Goal: Information Seeking & Learning: Learn about a topic

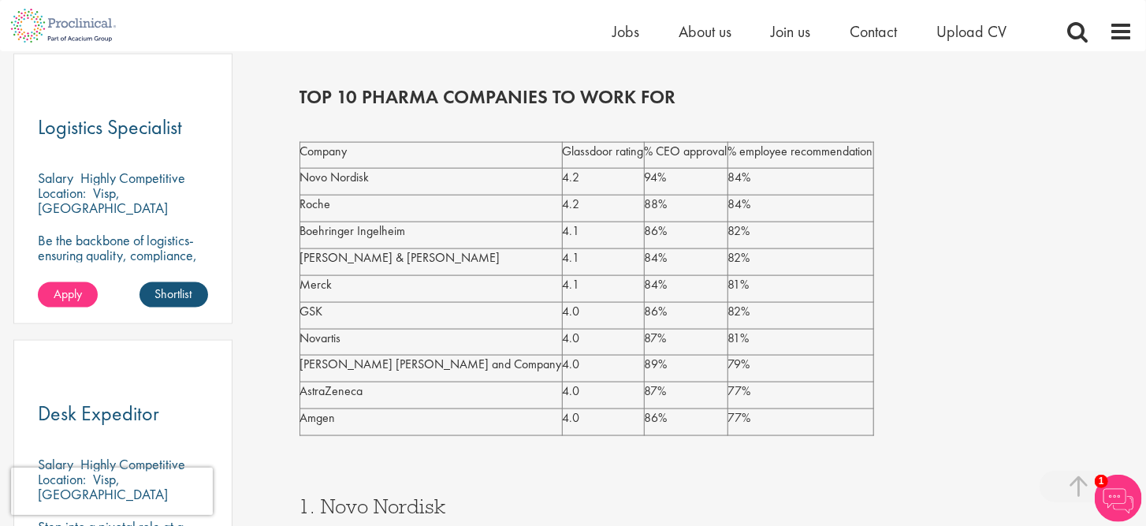
scroll to position [895, 0]
click at [728, 259] on p "82%" at bounding box center [800, 257] width 145 height 18
click at [645, 259] on p "84%" at bounding box center [686, 257] width 83 height 18
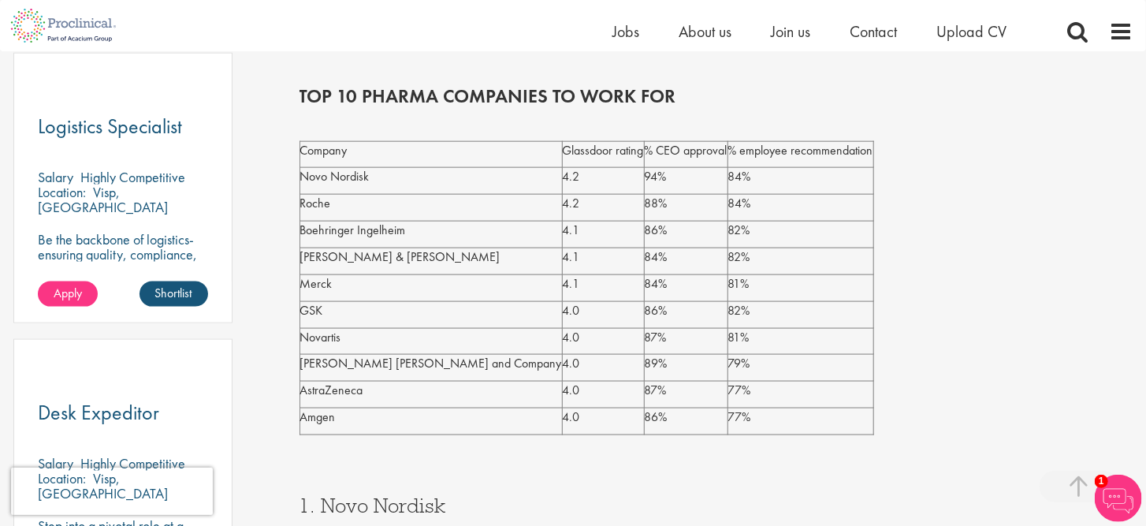
click at [645, 259] on p "84%" at bounding box center [686, 257] width 83 height 18
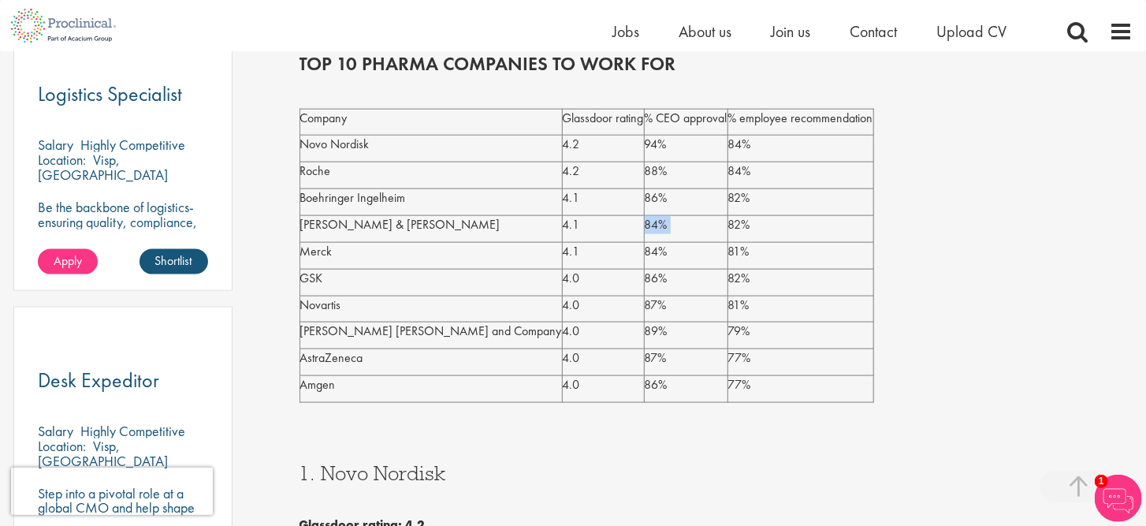
scroll to position [926, 0]
click at [645, 178] on p "88%" at bounding box center [686, 172] width 83 height 18
click at [728, 165] on p "84%" at bounding box center [800, 172] width 145 height 18
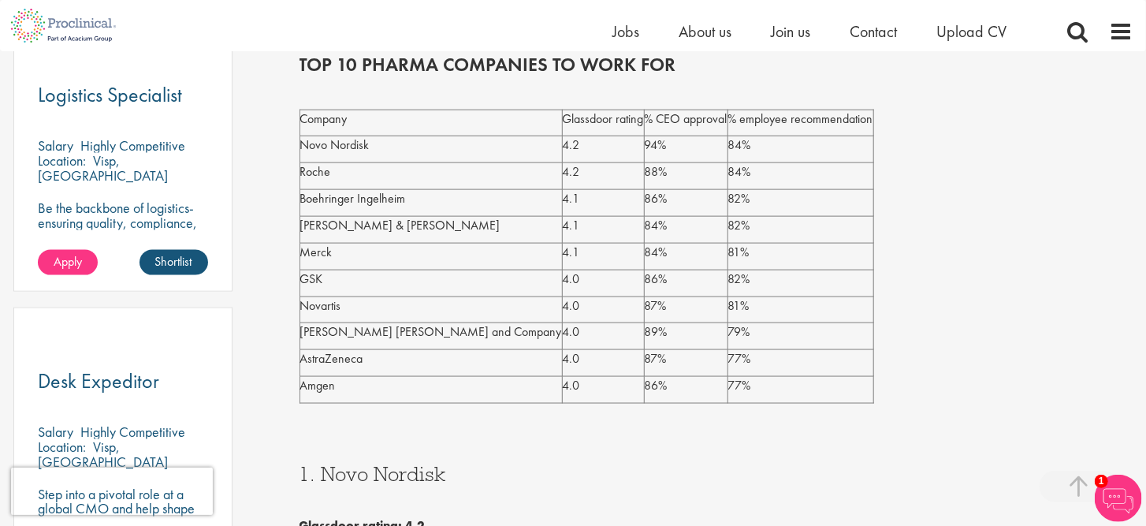
click at [728, 165] on p "84%" at bounding box center [800, 172] width 145 height 18
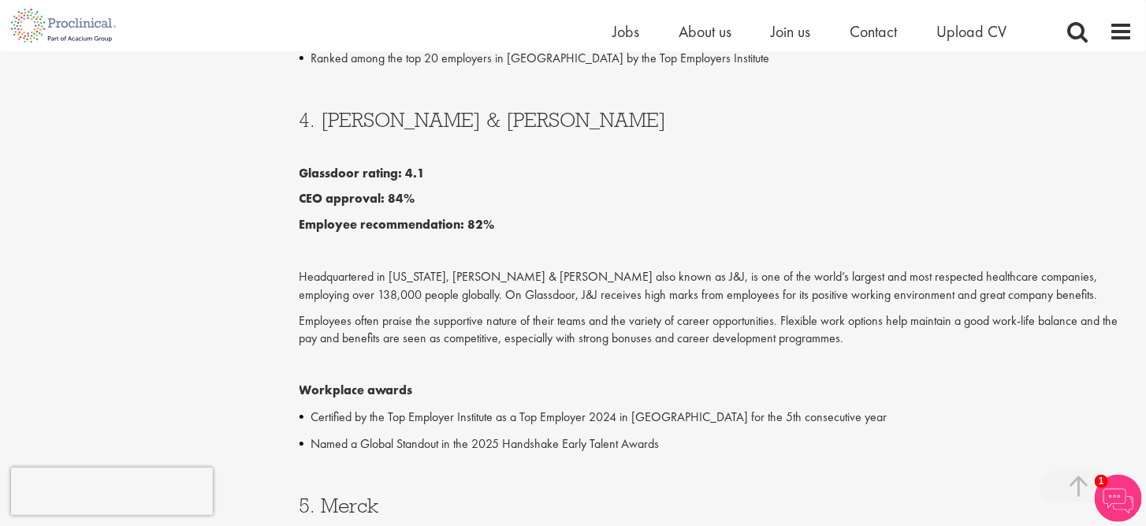
scroll to position [2740, 0]
click at [561, 267] on p "Headquartered in [US_STATE], [PERSON_NAME] & [PERSON_NAME] also known as J&J, i…" at bounding box center [717, 285] width 834 height 36
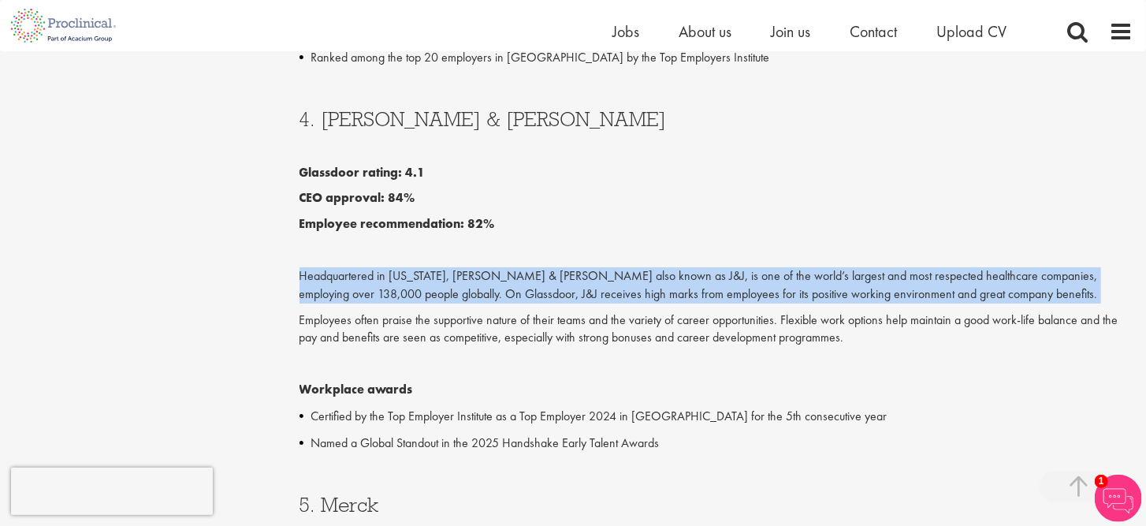
click at [561, 267] on p "Headquartered in [US_STATE], [PERSON_NAME] & [PERSON_NAME] also known as J&J, i…" at bounding box center [717, 285] width 834 height 36
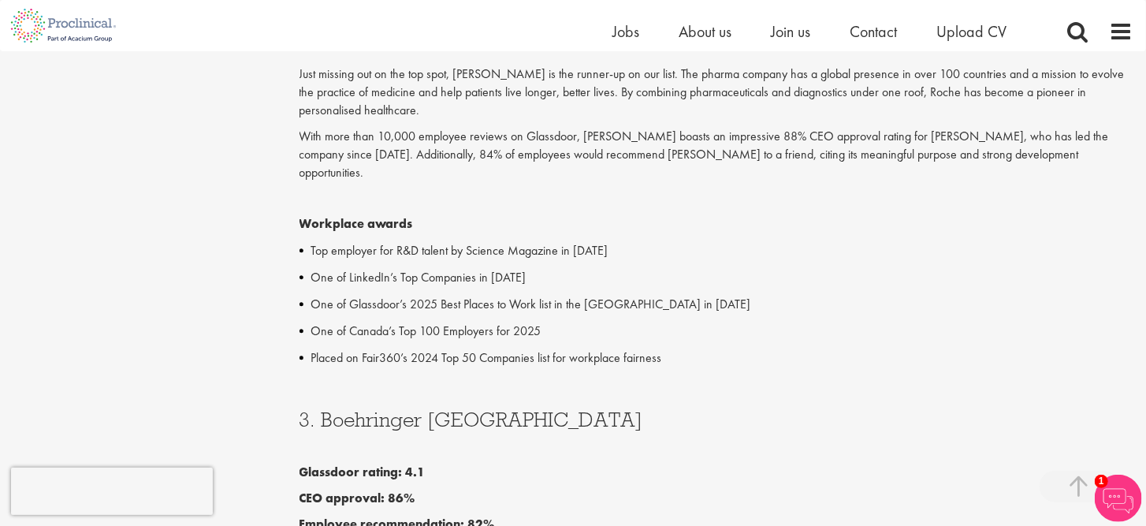
scroll to position [1957, 0]
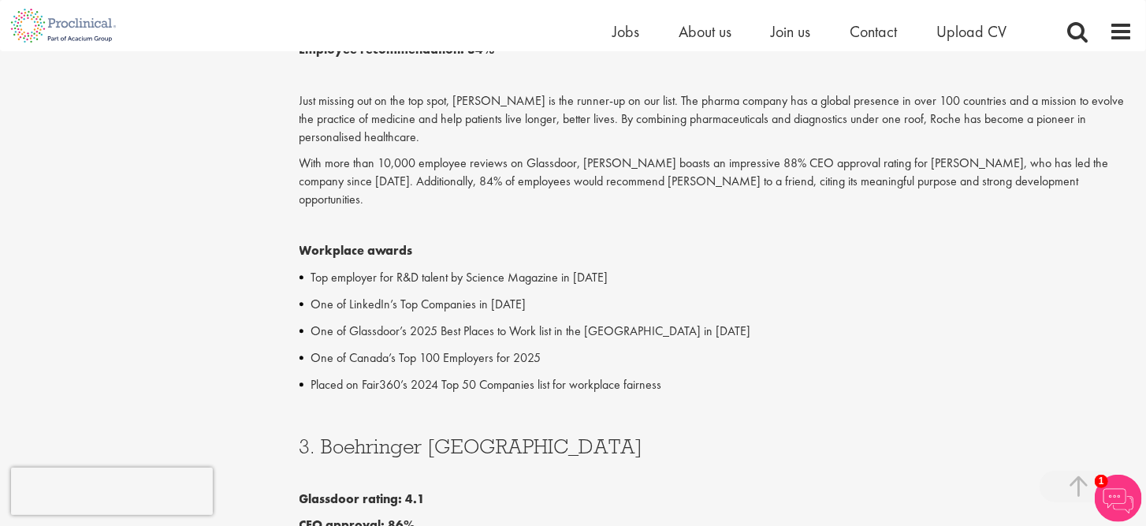
click at [540, 375] on p "Placed on Fair360’s 2024 Top 50 Companies list for workplace fairness" at bounding box center [722, 384] width 822 height 19
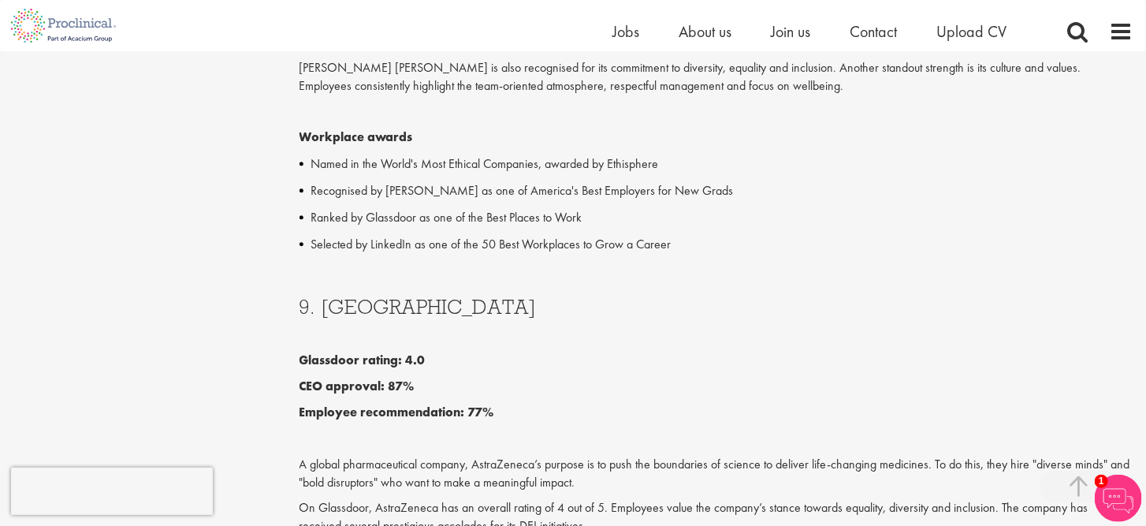
scroll to position [4713, 0]
